Goal: Check status: Check status

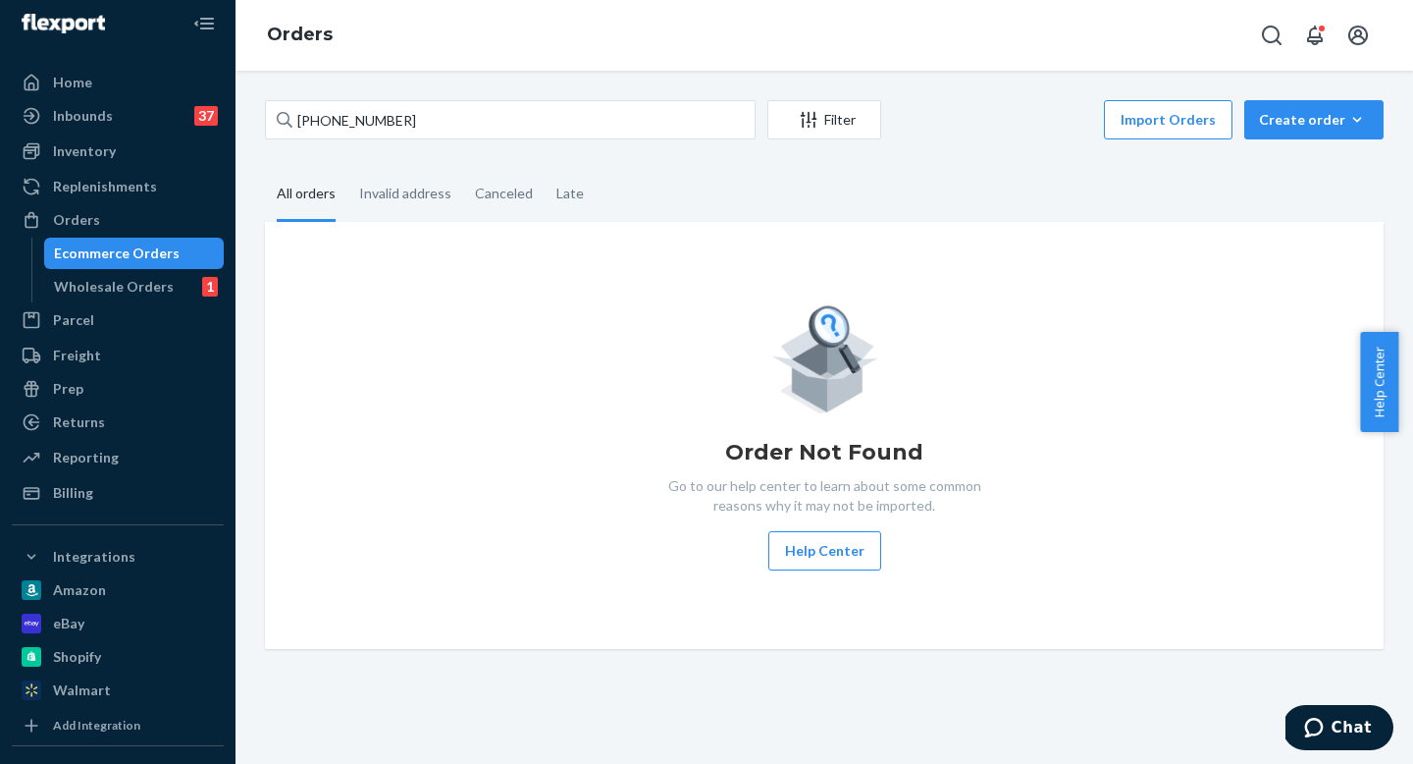
click at [432, 111] on input "[PHONE_NUMBER]" at bounding box center [510, 119] width 491 height 39
click at [432, 112] on input "[PHONE_NUMBER]" at bounding box center [510, 119] width 491 height 39
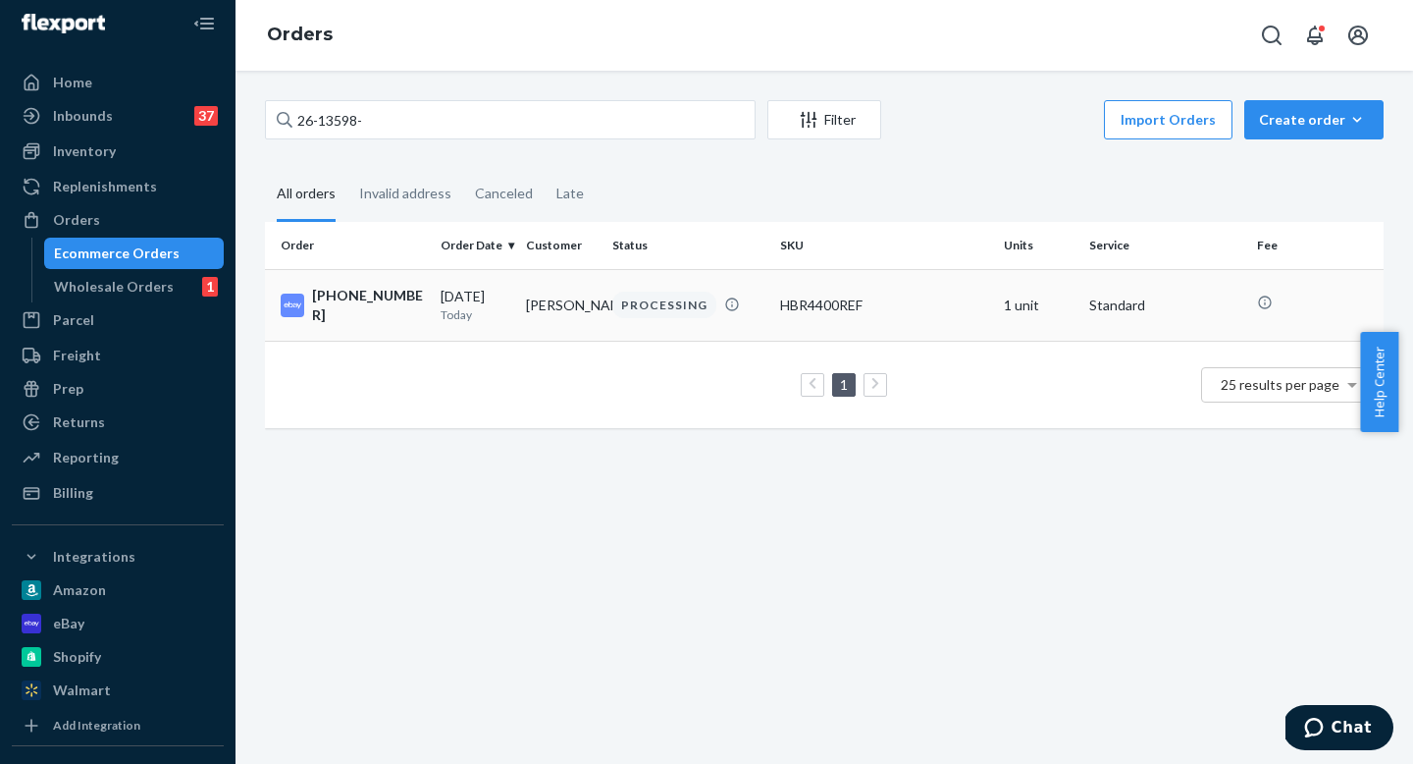
type input "26-13598-"
click at [505, 325] on td "[DATE] [DATE]" at bounding box center [475, 305] width 85 height 72
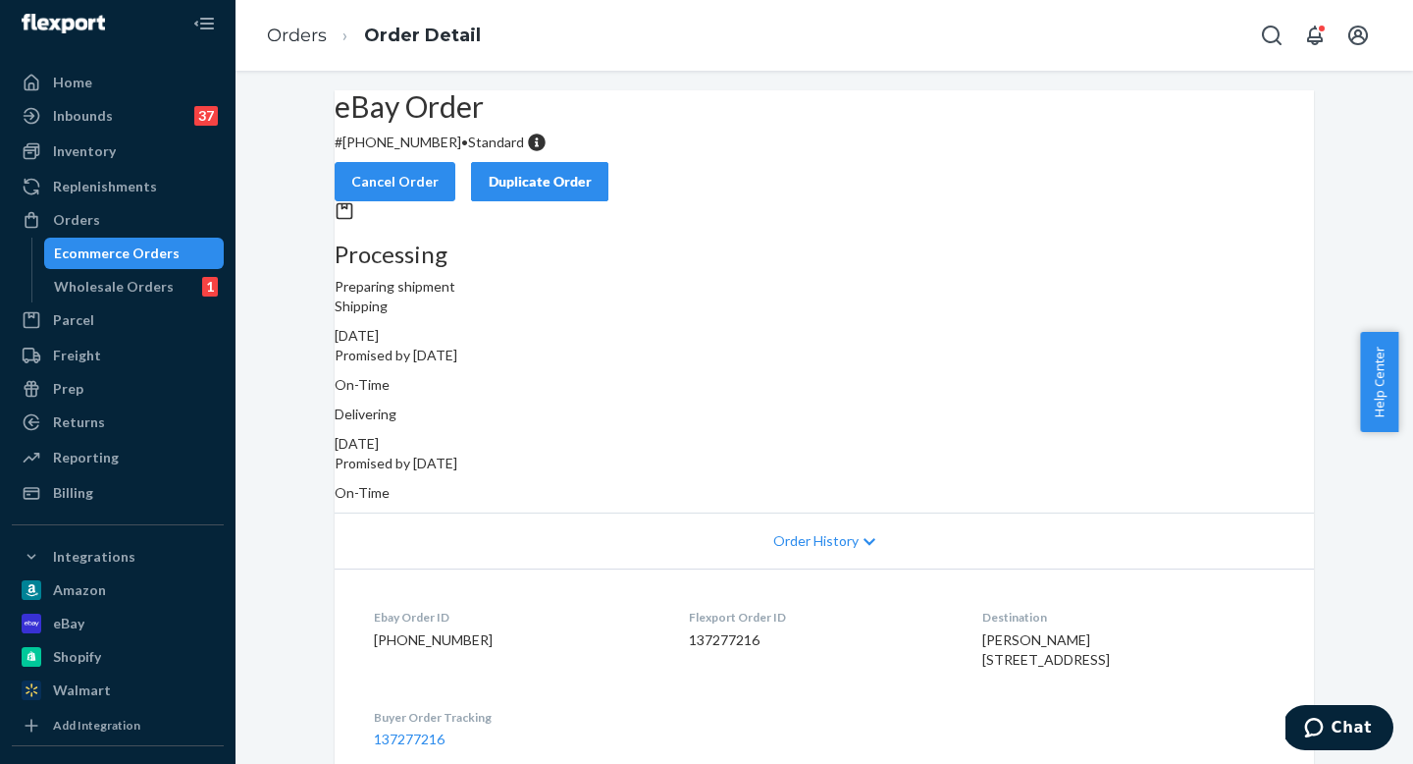
click at [176, 260] on div "Ecommerce Orders" at bounding box center [134, 252] width 177 height 27
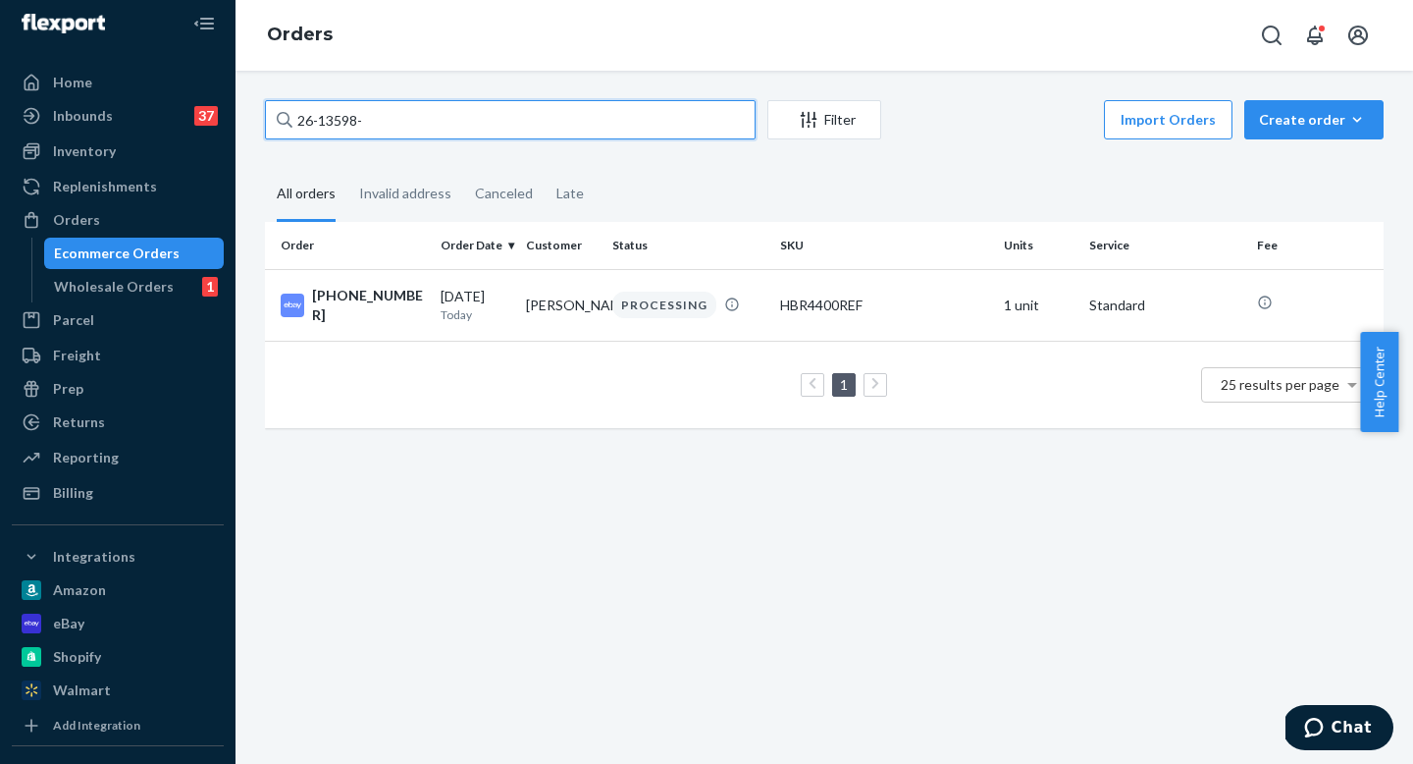
click at [417, 118] on input "26-13598-" at bounding box center [510, 119] width 491 height 39
paste input "39154"
type input "[PHONE_NUMBER]"
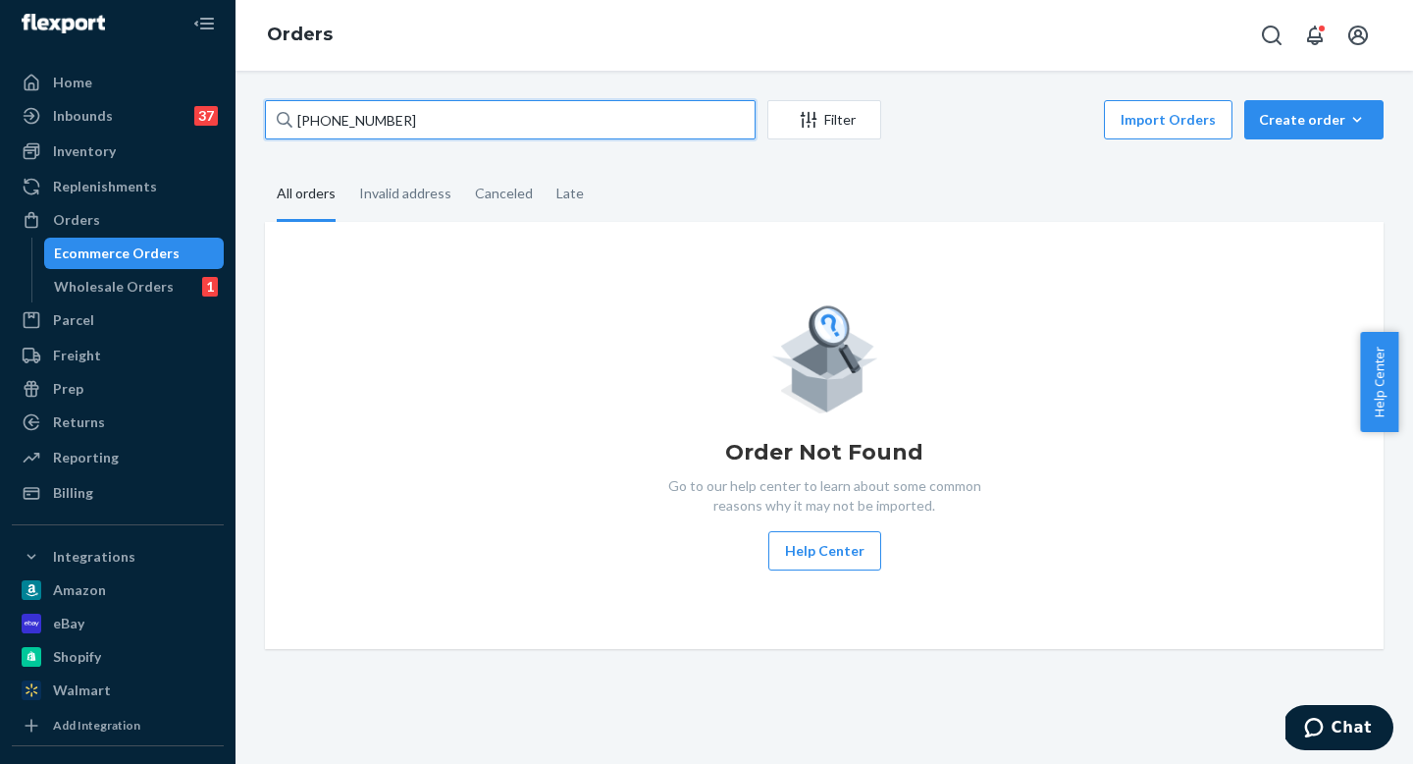
click at [416, 118] on input "[PHONE_NUMBER]" at bounding box center [510, 119] width 491 height 39
click at [416, 117] on input "[PHONE_NUMBER]" at bounding box center [510, 119] width 491 height 39
